Goal: Use online tool/utility: Utilize a website feature to perform a specific function

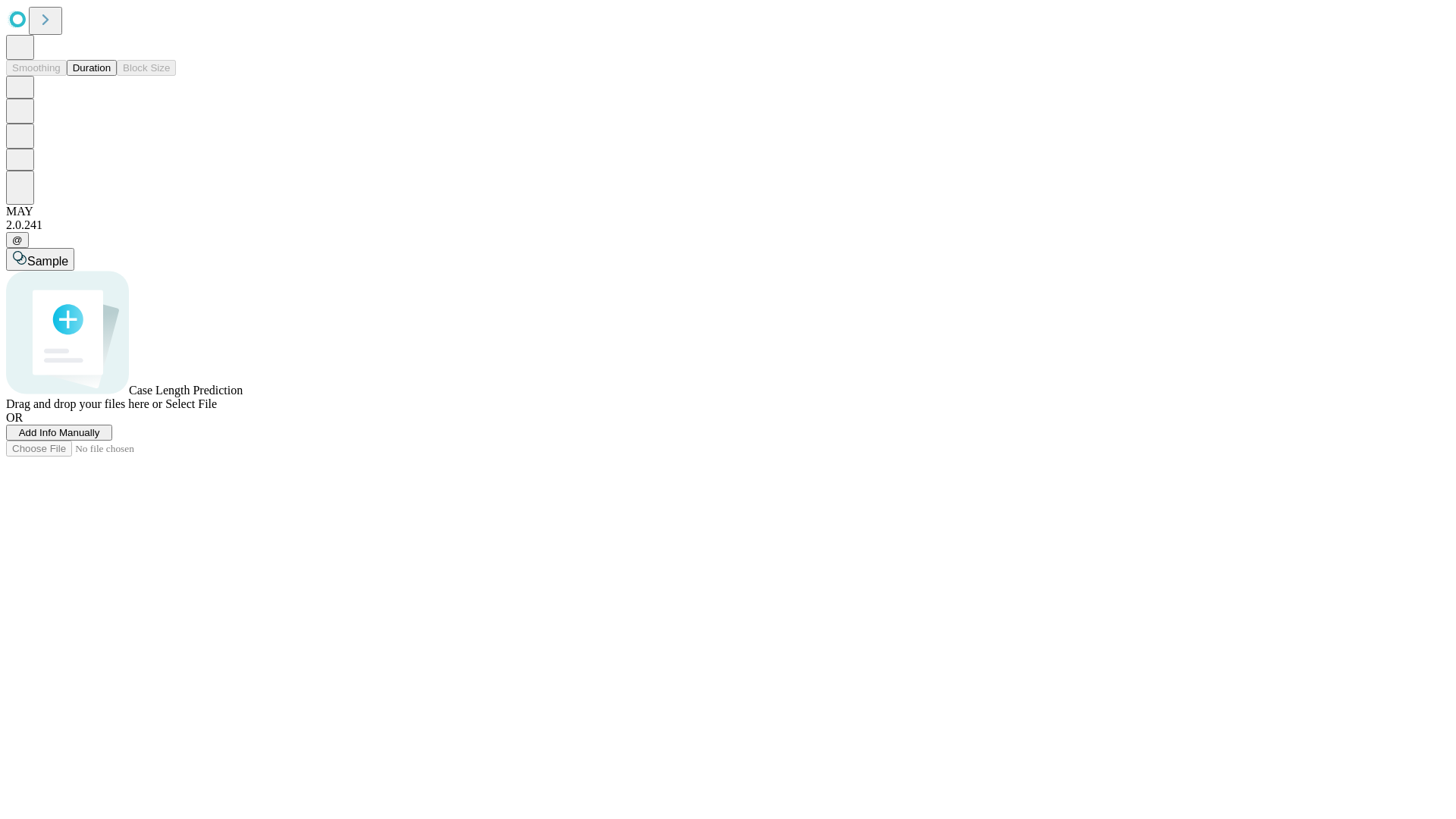
click at [111, 76] on button "Duration" at bounding box center [91, 68] width 50 height 16
click at [217, 410] on span "Select File" at bounding box center [191, 404] width 52 height 13
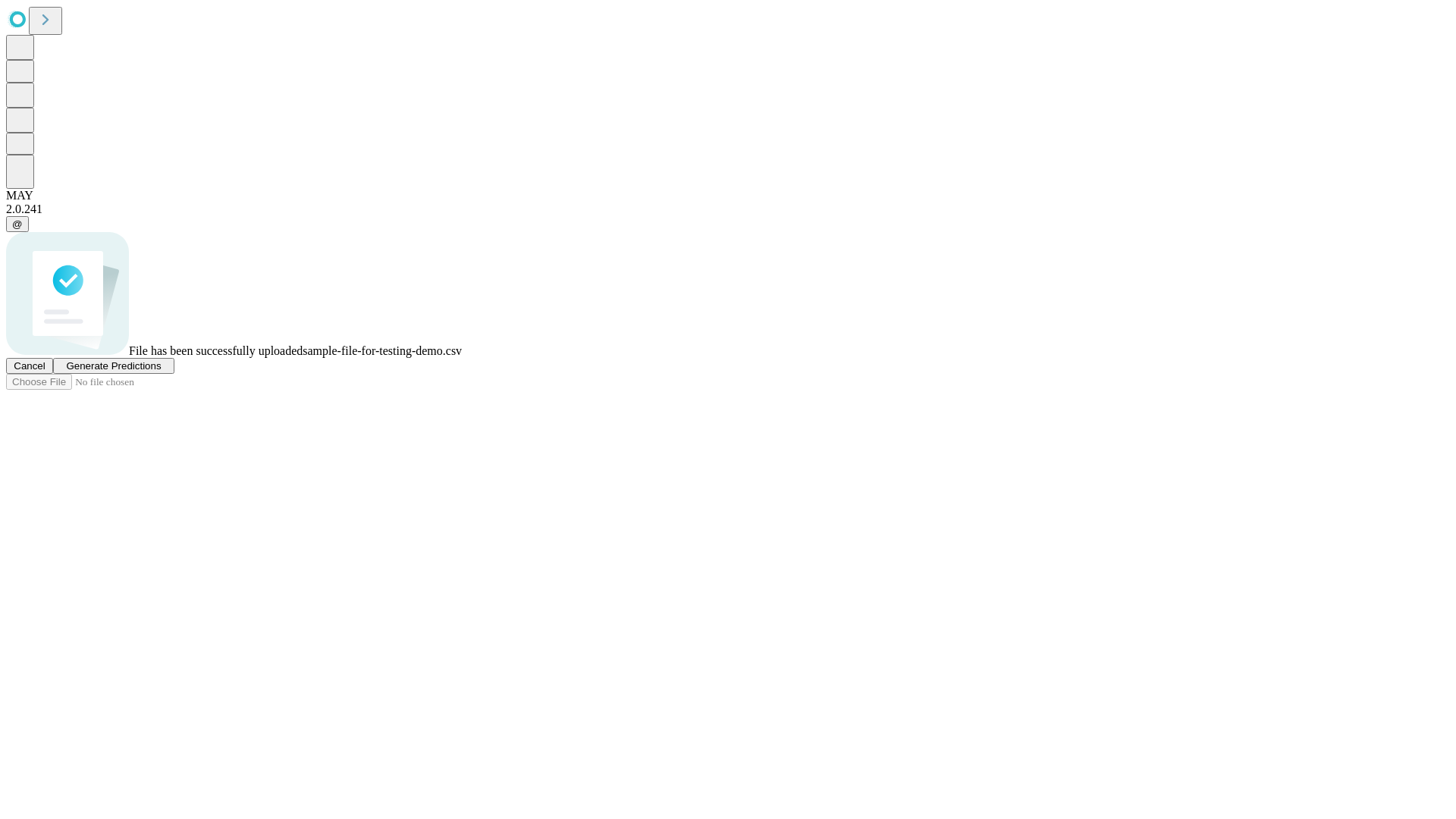
click at [161, 372] on span "Generate Predictions" at bounding box center [113, 366] width 95 height 11
